Goal: Task Accomplishment & Management: Use online tool/utility

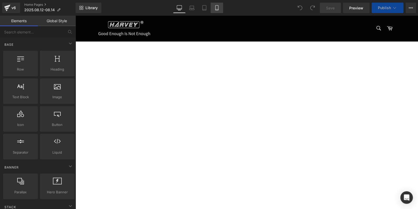
click at [215, 7] on icon at bounding box center [216, 7] width 3 height 5
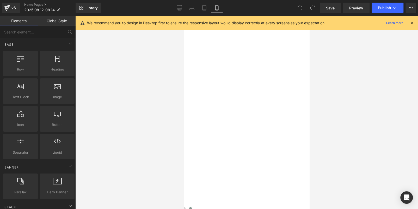
scroll to position [600, 0]
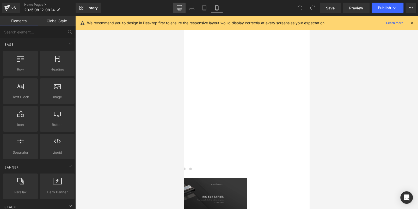
click at [182, 7] on icon at bounding box center [179, 7] width 5 height 4
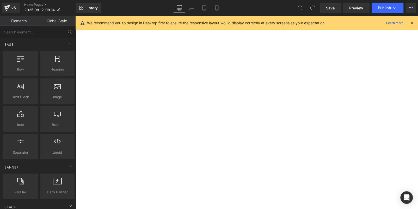
scroll to position [492, 0]
click at [75, 16] on span "Youtube" at bounding box center [75, 16] width 0 height 0
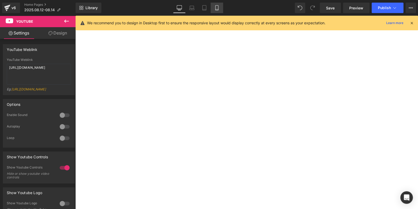
click at [219, 10] on link "Mobile" at bounding box center [217, 8] width 13 height 10
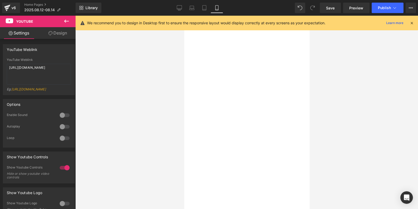
scroll to position [566, 0]
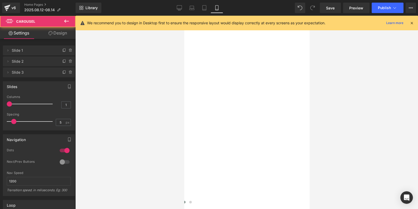
click at [187, 199] on button at bounding box center [184, 201] width 6 height 5
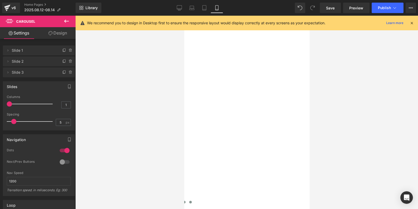
click at [192, 201] on span at bounding box center [190, 202] width 3 height 3
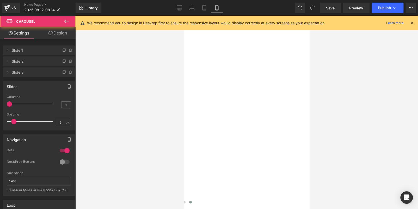
click at [179, 201] on span at bounding box center [178, 202] width 3 height 3
click at [185, 201] on span at bounding box center [184, 202] width 3 height 3
click at [193, 199] on button at bounding box center [190, 201] width 6 height 5
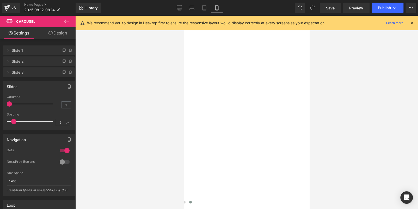
click at [179, 201] on span at bounding box center [178, 202] width 3 height 3
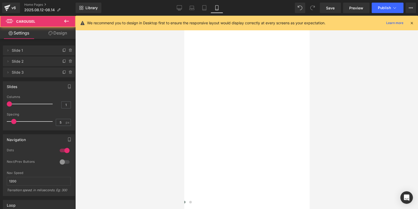
click at [185, 201] on span at bounding box center [184, 202] width 3 height 3
click at [192, 201] on span at bounding box center [190, 202] width 3 height 3
click at [185, 201] on span at bounding box center [184, 202] width 3 height 3
click at [179, 201] on span at bounding box center [178, 202] width 3 height 3
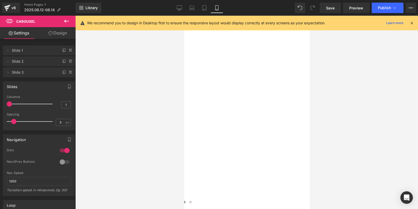
click at [185, 201] on span at bounding box center [184, 202] width 3 height 3
click at [179, 201] on span at bounding box center [178, 202] width 3 height 3
click at [412, 24] on icon at bounding box center [412, 23] width 5 height 5
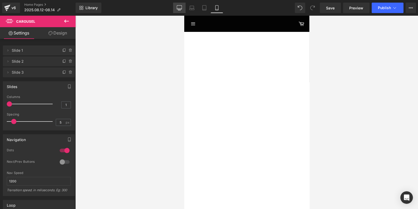
click at [180, 9] on icon at bounding box center [179, 7] width 5 height 4
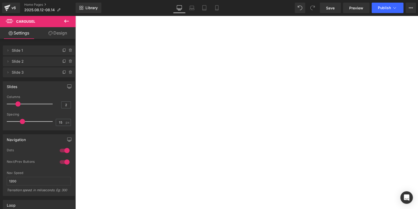
scroll to position [156, 0]
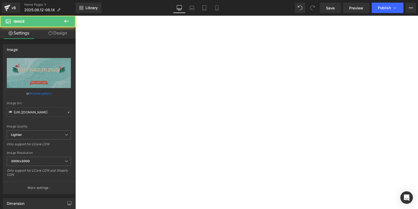
click at [75, 16] on span "Row" at bounding box center [75, 16] width 0 height 0
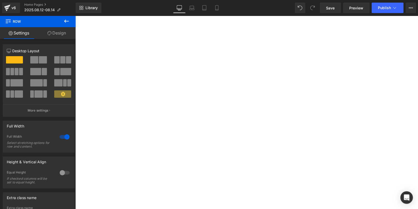
scroll to position [339, 0]
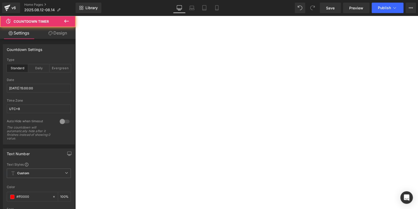
click at [75, 16] on span "Countdown Timer" at bounding box center [75, 16] width 0 height 0
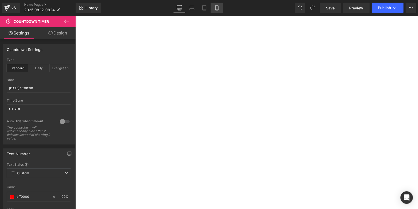
click at [218, 9] on icon at bounding box center [216, 7] width 5 height 5
type input "100"
type input "10"
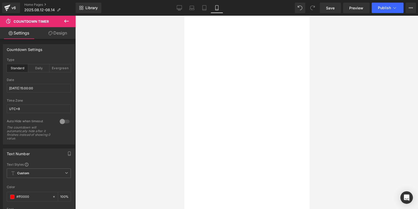
scroll to position [207, 0]
click at [178, 7] on icon at bounding box center [179, 7] width 5 height 5
type input "100"
type input "20"
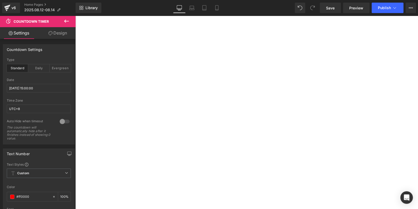
scroll to position [355, 0]
click at [218, 7] on icon at bounding box center [216, 7] width 5 height 5
type input "100"
type input "10"
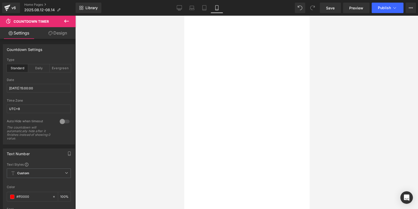
scroll to position [0, 0]
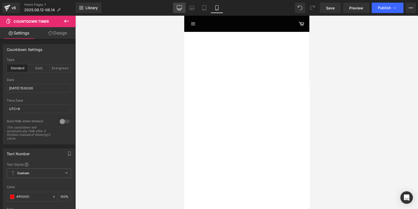
click at [178, 7] on icon at bounding box center [179, 7] width 5 height 5
type input "100"
type input "20"
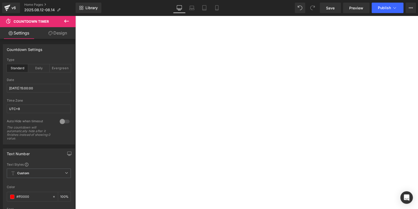
scroll to position [331, 0]
click at [189, 8] on link "Laptop" at bounding box center [192, 8] width 13 height 10
type input "100"
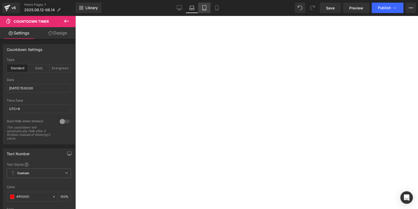
type input "100"
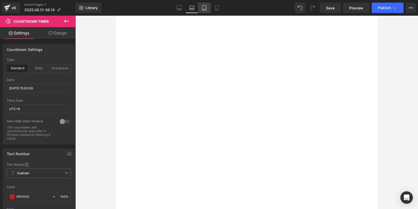
scroll to position [250, 0]
click at [181, 9] on icon at bounding box center [179, 9] width 5 height 0
type input "100"
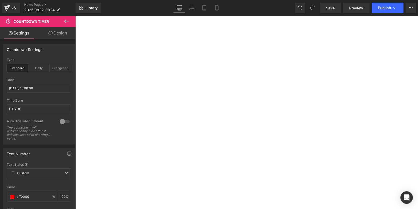
scroll to position [331, 0]
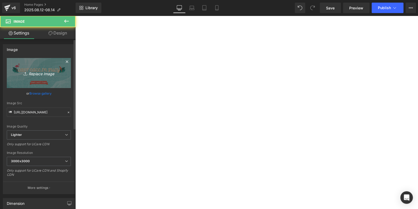
click at [27, 59] on link "Replace Image" at bounding box center [39, 73] width 64 height 30
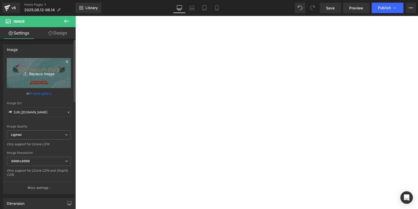
type input "C:\fakepath\banner.jpg"
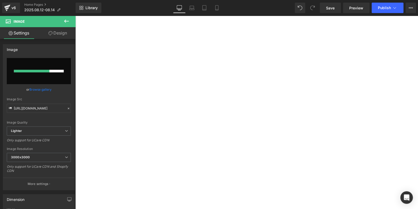
scroll to position [435, 0]
type input "[URL][DOMAIN_NAME]"
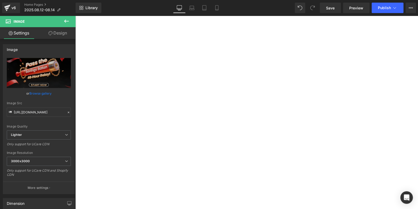
scroll to position [148, 0]
click at [75, 16] on span "Row" at bounding box center [75, 16] width 0 height 0
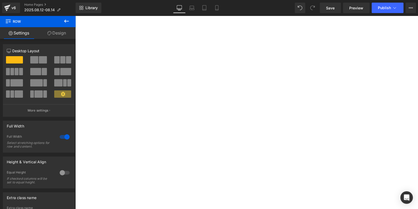
click at [54, 32] on link "Design" at bounding box center [57, 33] width 38 height 12
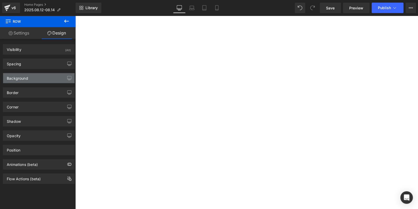
type input "#96ddd7"
type input "100"
click at [32, 78] on div "Background" at bounding box center [38, 78] width 71 height 10
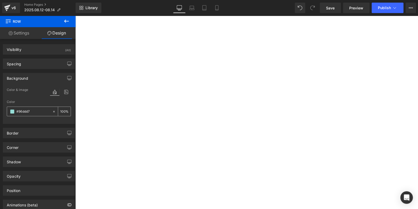
click at [12, 108] on div "#96ddd7" at bounding box center [29, 111] width 45 height 9
click at [12, 109] on span at bounding box center [12, 111] width 4 height 4
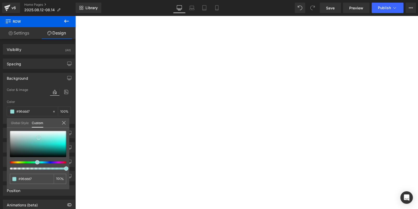
type input "#97ddd7"
type input "#405e5b"
type input "#000000"
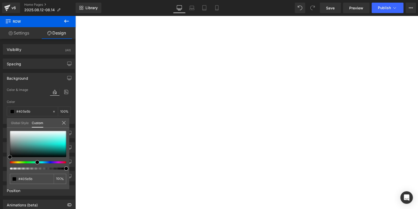
type input "#000000"
drag, startPoint x: 0, startPoint y: 185, endPoint x: 1, endPoint y: 201, distance: 16.0
click at [0, 124] on div "Background Color & Image color rgba(0, 0, 0, 1) Color #000000 100 % Image Repla…" at bounding box center [39, 96] width 78 height 55
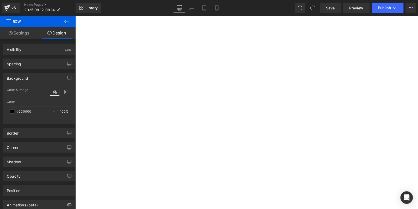
scroll to position [357, 0]
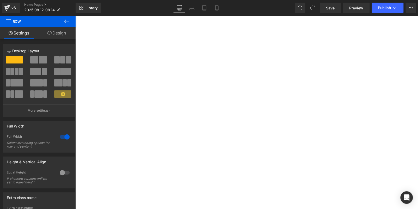
click at [75, 16] on span "Countdown Timer" at bounding box center [75, 16] width 0 height 0
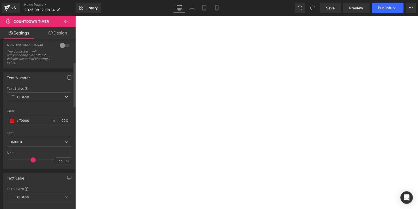
scroll to position [52, 0]
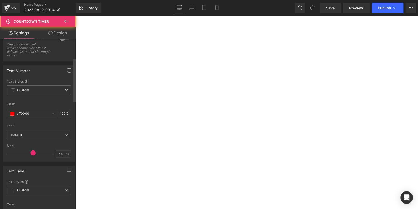
scroll to position [156, 0]
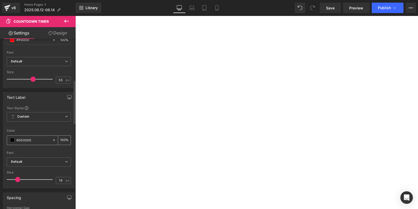
click at [12, 140] on span at bounding box center [12, 140] width 4 height 4
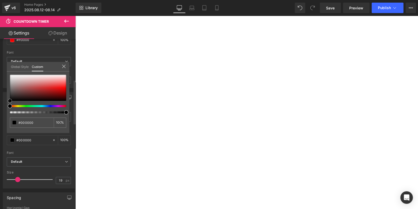
type input "#191919"
type input "#ffffff"
drag, startPoint x: 10, startPoint y: 99, endPoint x: 27, endPoint y: 47, distance: 53.9
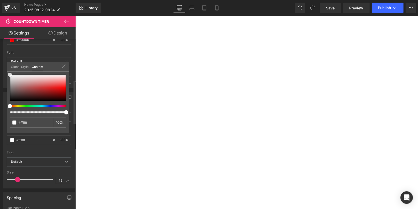
click at [0, 88] on div "Text Label Text Styles Custom Custom Setup Global Style Custom Setup Global Sty…" at bounding box center [39, 138] width 78 height 100
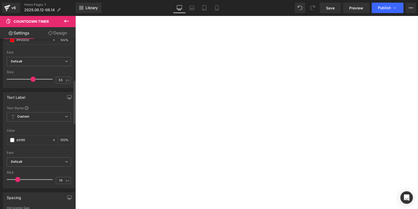
click at [75, 16] on span "Row" at bounding box center [75, 16] width 0 height 0
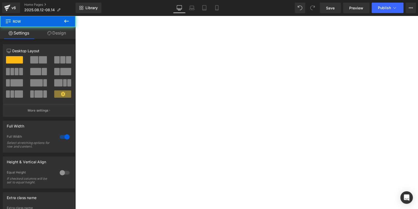
click at [59, 31] on link "Design" at bounding box center [57, 33] width 38 height 12
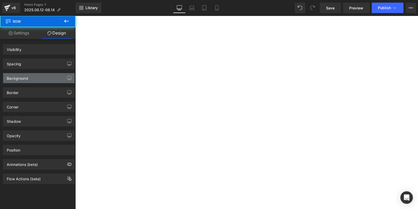
click at [26, 78] on div "Background" at bounding box center [17, 76] width 21 height 7
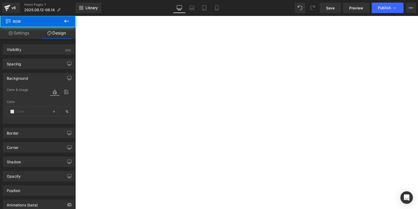
type input "#96ddd7"
type input "100"
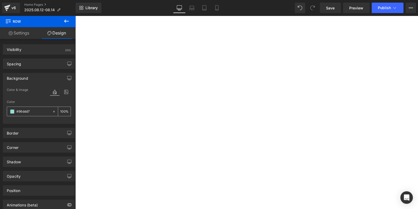
click at [10, 111] on span at bounding box center [12, 111] width 4 height 4
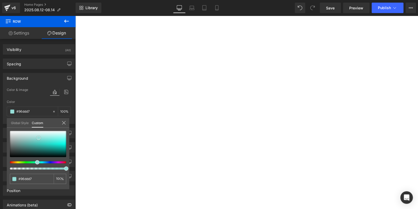
type input "#97ddd7"
type input "#4aaea6"
type input "#000000"
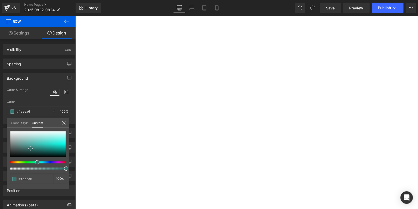
type input "#000000"
drag, startPoint x: 35, startPoint y: 138, endPoint x: 0, endPoint y: 178, distance: 53.4
click at [0, 124] on div "Background Color & Image color rgba(0, 0, 0, 1) Color #000000 100 % Image Repla…" at bounding box center [39, 96] width 78 height 55
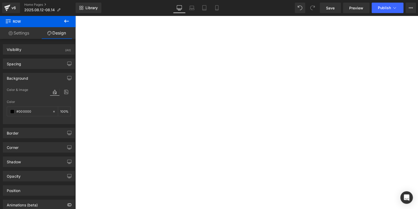
click at [75, 16] on span "Row" at bounding box center [75, 16] width 0 height 0
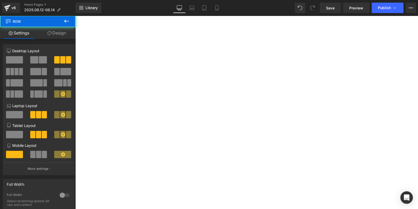
click at [60, 34] on link "Design" at bounding box center [57, 33] width 38 height 12
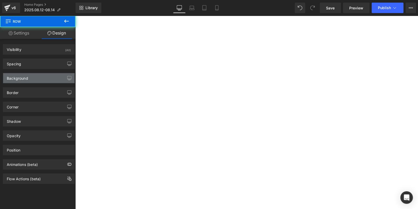
click at [27, 79] on div "Background" at bounding box center [17, 76] width 21 height 7
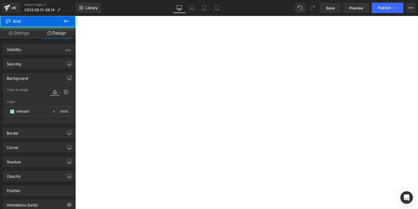
type input "#96ddd7"
type input "100"
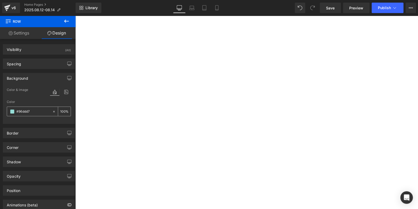
click at [12, 110] on span at bounding box center [12, 111] width 4 height 4
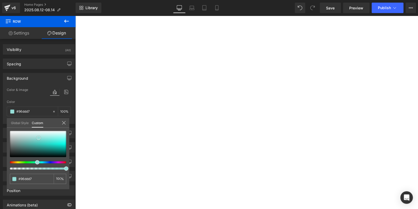
type input "#8ad5ce"
type input "#468b84"
type input "#000000"
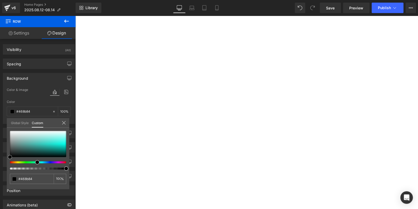
type input "#000000"
drag, startPoint x: 39, startPoint y: 138, endPoint x: 0, endPoint y: 172, distance: 51.5
click at [0, 124] on div "Background Color & Image color rgba(0, 0, 0, 1) Color #000000 100 % Image Repla…" at bounding box center [39, 96] width 78 height 55
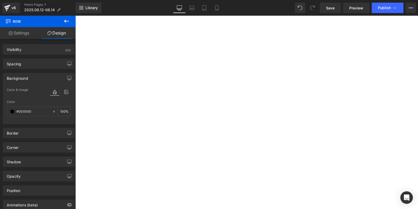
click at [75, 16] on span "Product" at bounding box center [75, 16] width 0 height 0
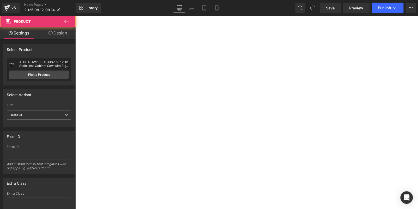
click at [52, 34] on link "Design" at bounding box center [58, 33] width 38 height 12
click at [0, 0] on div "Background" at bounding box center [0, 0] width 0 height 0
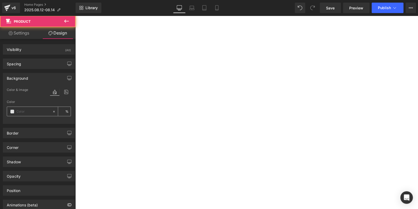
type input "#ffffff"
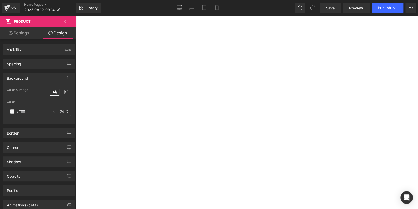
click at [60, 111] on input "70" at bounding box center [62, 111] width 5 height 6
type input "80"
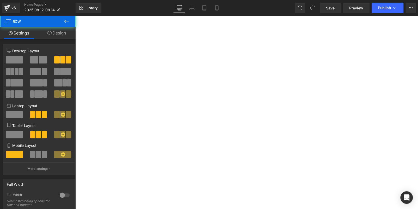
click at [75, 16] on span "Product" at bounding box center [75, 16] width 0 height 0
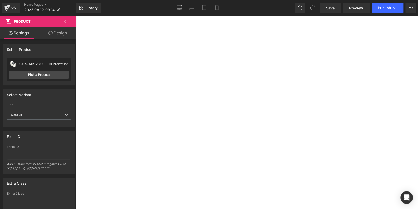
click at [58, 34] on link "Design" at bounding box center [58, 33] width 38 height 12
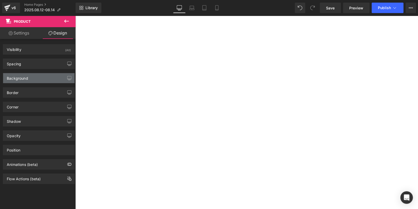
click at [25, 80] on div "Background" at bounding box center [17, 76] width 21 height 7
type input "#ffffff"
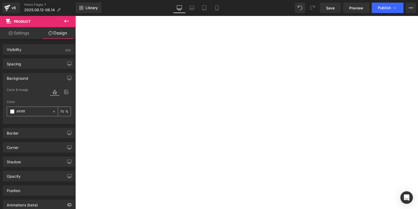
click at [60, 110] on input "70" at bounding box center [62, 111] width 5 height 6
click at [383, 11] on button "Publish" at bounding box center [388, 8] width 32 height 10
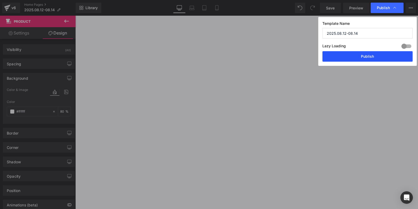
drag, startPoint x: 367, startPoint y: 57, endPoint x: 154, endPoint y: 69, distance: 213.4
click at [367, 57] on button "Publish" at bounding box center [368, 56] width 90 height 10
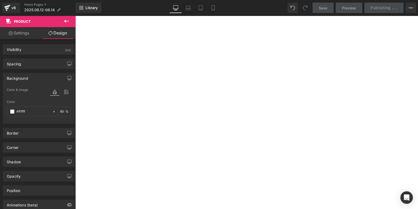
scroll to position [200, 0]
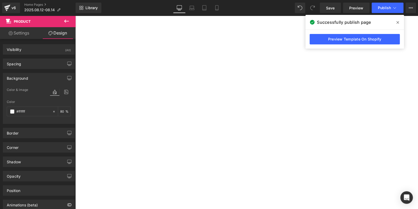
click at [398, 23] on icon at bounding box center [398, 22] width 3 height 4
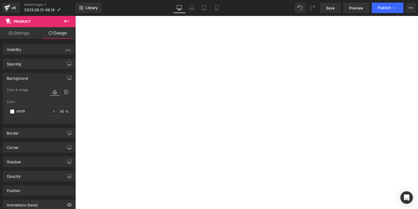
scroll to position [435, 0]
click at [217, 7] on icon at bounding box center [216, 7] width 5 height 5
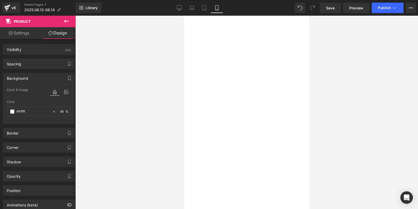
scroll to position [0, 0]
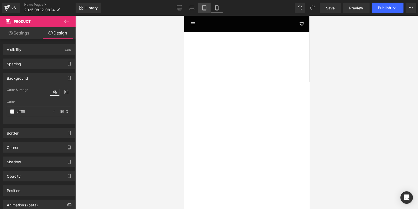
click at [202, 9] on icon at bounding box center [204, 7] width 5 height 5
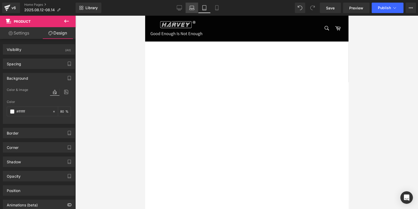
click at [191, 9] on icon at bounding box center [191, 7] width 5 height 5
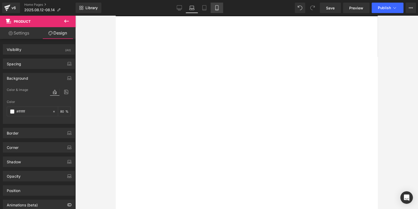
click at [217, 9] on icon at bounding box center [216, 7] width 5 height 5
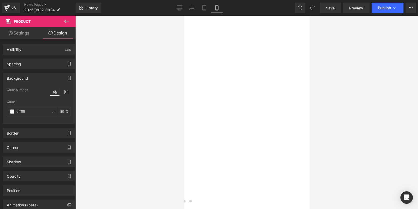
scroll to position [403, 0]
click at [178, 10] on icon at bounding box center [179, 7] width 5 height 5
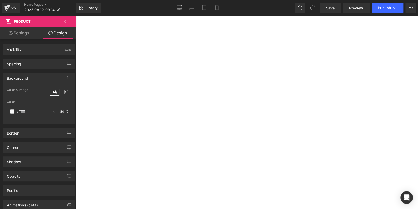
type input "80"
click at [385, 3] on button "Publish" at bounding box center [388, 8] width 32 height 10
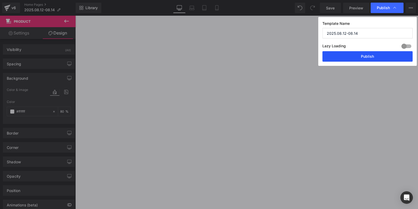
click at [365, 55] on button "Publish" at bounding box center [368, 56] width 90 height 10
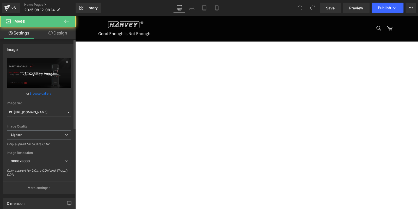
click at [17, 81] on link "Replace Image" at bounding box center [39, 73] width 64 height 30
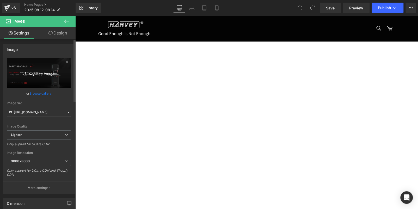
type input "C:\fakepath\0715C316FF865F094185B29859305A7E.jpg"
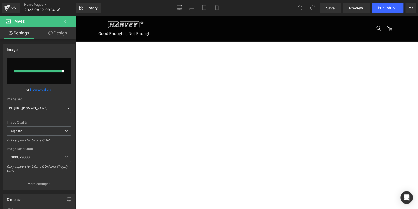
type input "[URL][DOMAIN_NAME]"
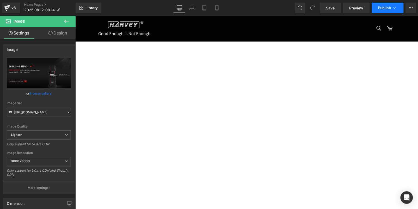
click at [383, 10] on button "Publish" at bounding box center [388, 8] width 32 height 10
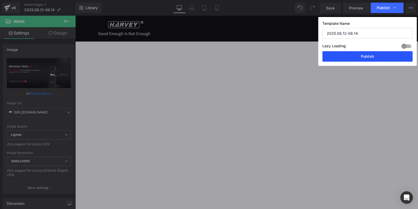
click at [370, 55] on button "Publish" at bounding box center [368, 56] width 90 height 10
